Goal: Find specific page/section

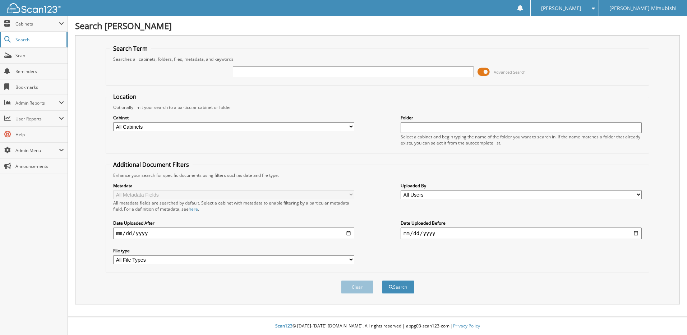
click at [36, 43] on link "Search" at bounding box center [34, 39] width 68 height 15
click at [37, 42] on span "Search" at bounding box center [38, 40] width 47 height 6
click at [33, 29] on span "Cabinets" at bounding box center [34, 23] width 68 height 15
click at [30, 72] on span "Search" at bounding box center [38, 71] width 47 height 6
click at [36, 41] on span "Search" at bounding box center [38, 40] width 47 height 6
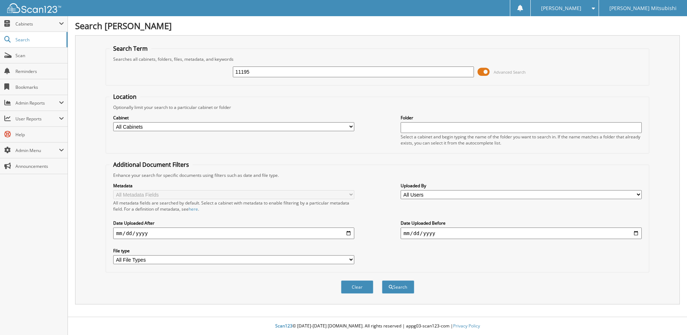
type input "11195"
click at [382, 280] on button "Search" at bounding box center [398, 286] width 32 height 13
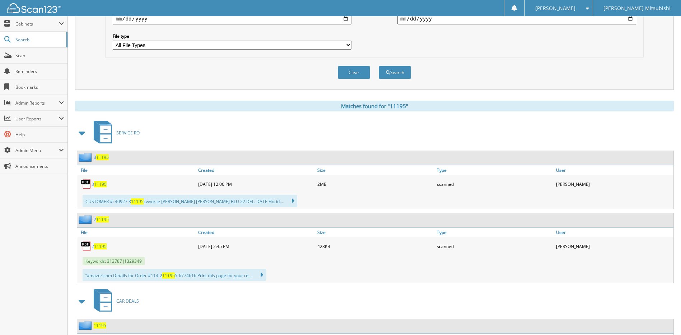
scroll to position [323, 0]
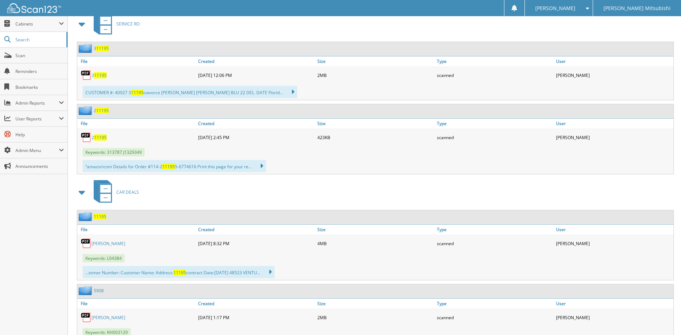
click at [102, 245] on link "[PERSON_NAME]" at bounding box center [109, 243] width 34 height 6
